Goal: Task Accomplishment & Management: Use online tool/utility

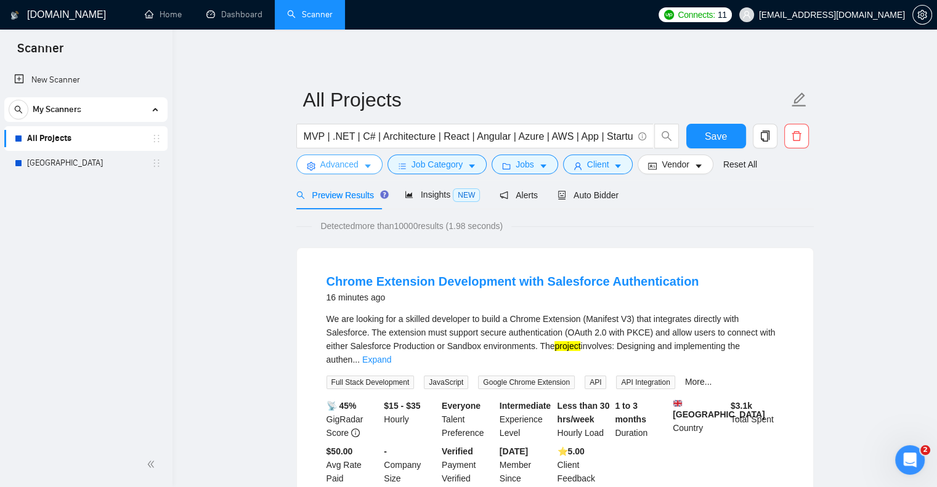
click at [304, 159] on button "Advanced" at bounding box center [339, 165] width 86 height 20
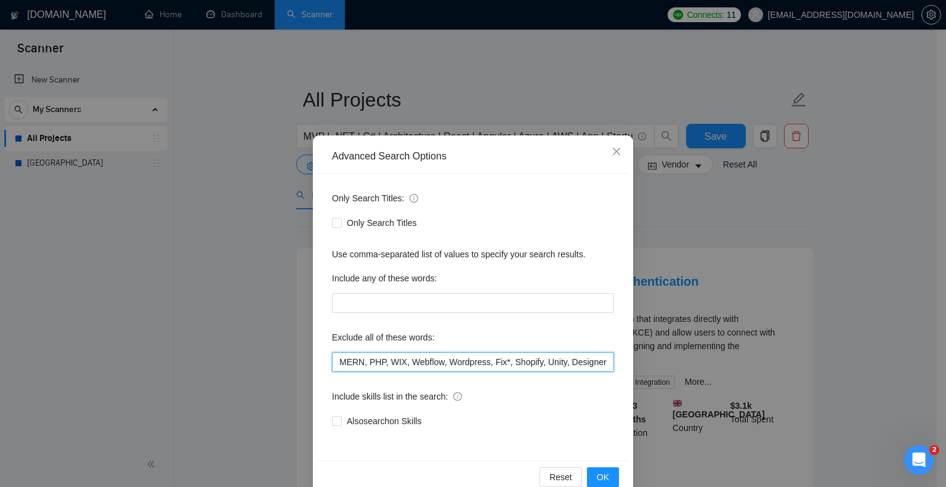
click at [332, 368] on input "MERN, PHP, WIX, Webflow, Wordpress, Fix*, Shopify, Unity, Designer" at bounding box center [473, 362] width 282 height 20
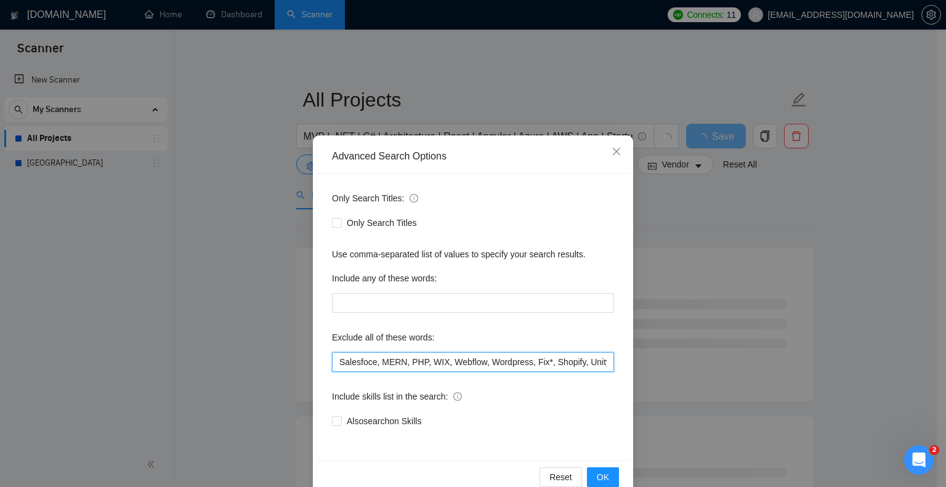
click at [358, 364] on input "Salesfoce, MERN, PHP, WIX, Webflow, Wordpress, Fix*, Shopify, Unity, Designer" at bounding box center [473, 362] width 282 height 20
click at [360, 364] on input "Salesfoce, MERN, PHP, WIX, Webflow, Wordpress, Fix*, Shopify, Unity, Designer" at bounding box center [473, 362] width 282 height 20
type input "Salesforce, MERN, PHP, WIX, Webflow, Wordpress, Fix*, Shopify, Unity, Designer"
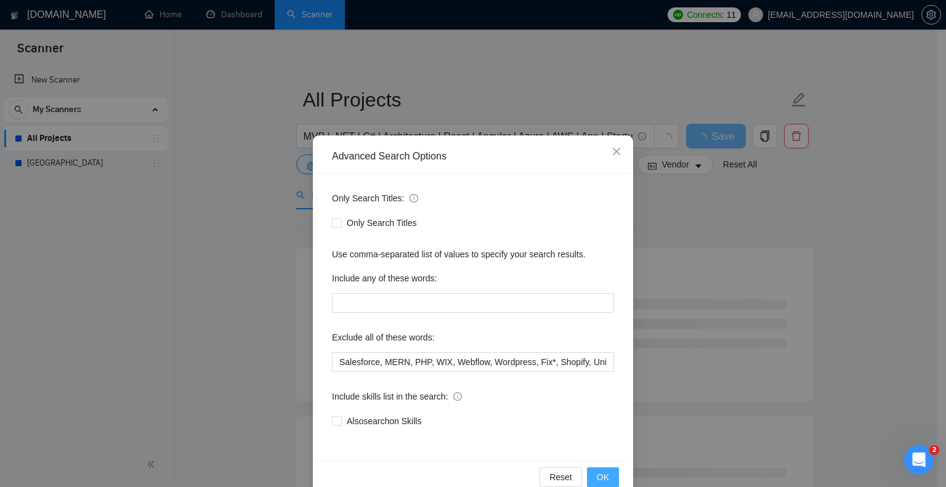
click at [588, 474] on button "OK" at bounding box center [603, 478] width 32 height 20
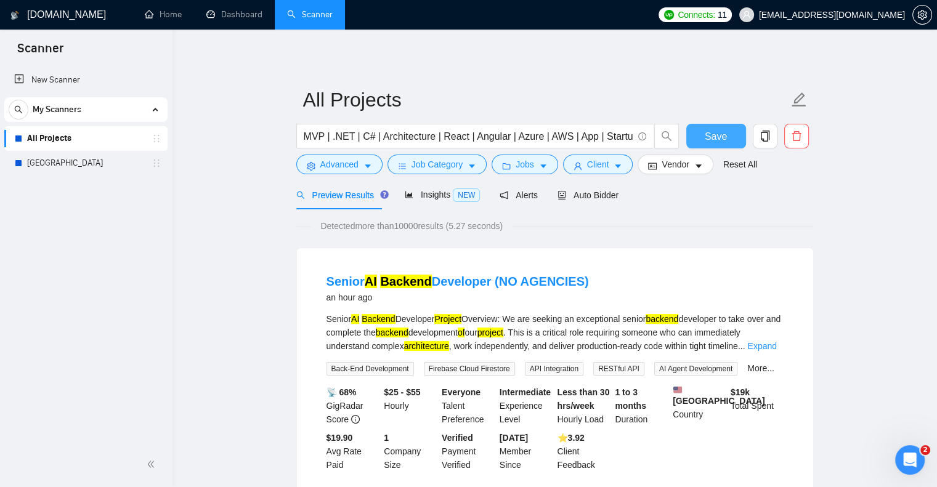
click at [727, 138] on button "Save" at bounding box center [716, 136] width 60 height 25
click at [343, 164] on span "Advanced" at bounding box center [339, 165] width 38 height 14
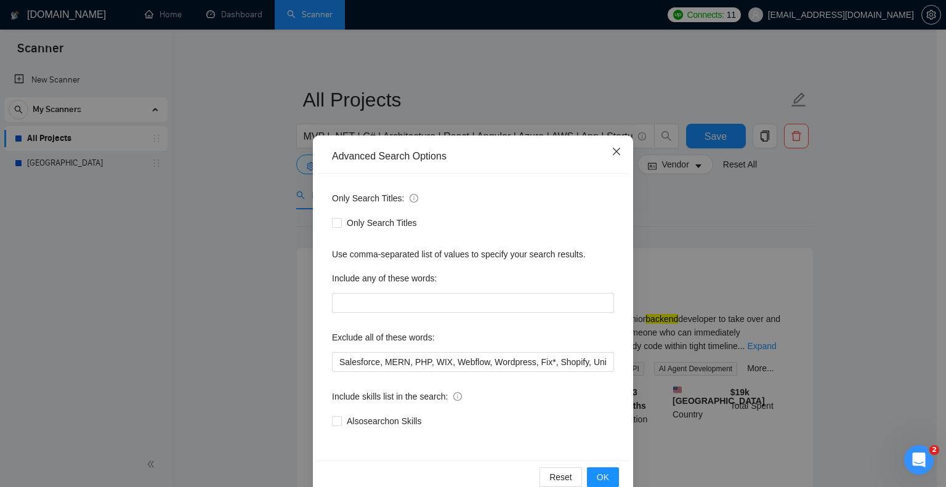
click at [617, 156] on span "Close" at bounding box center [616, 152] width 33 height 33
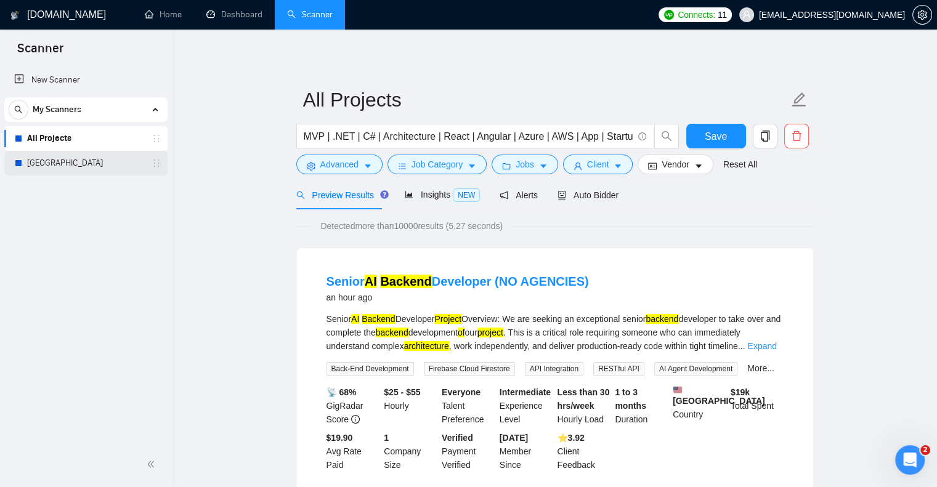
click at [63, 157] on link "Poland" at bounding box center [85, 163] width 117 height 25
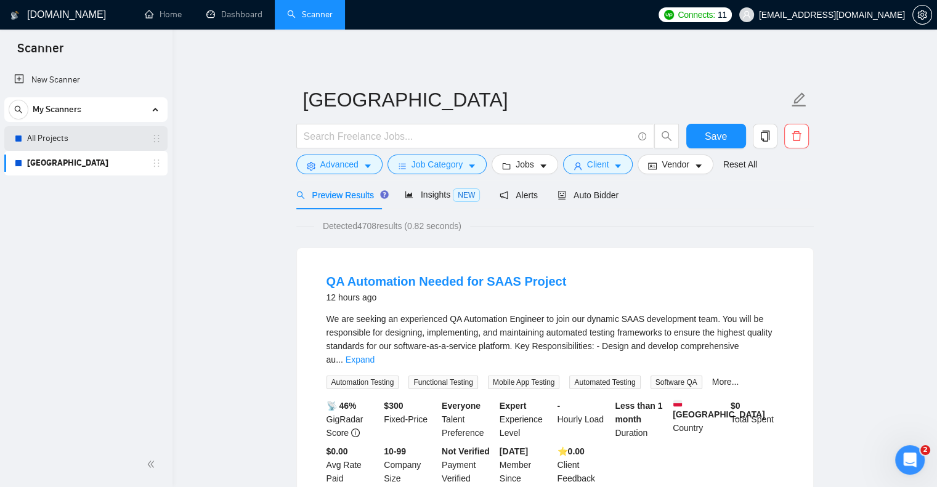
click at [64, 145] on link "All Projects" at bounding box center [85, 138] width 117 height 25
